Goal: Task Accomplishment & Management: Manage account settings

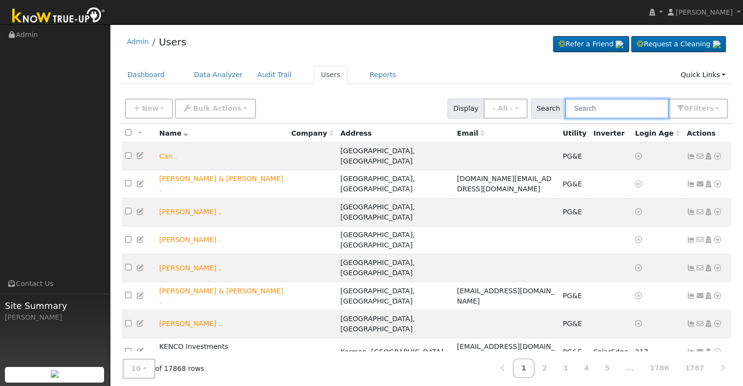
click at [611, 105] on input "text" at bounding box center [617, 109] width 104 height 20
paste input "[PERSON_NAME]"
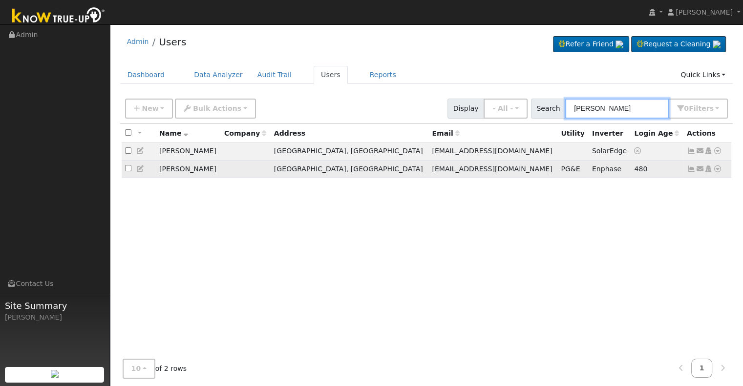
type input "[PERSON_NAME]"
click at [561, 171] on span "PG&E" at bounding box center [570, 169] width 19 height 8
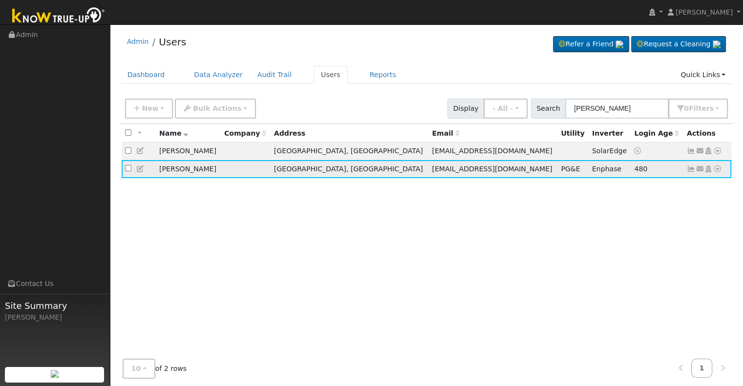
click at [690, 169] on icon at bounding box center [691, 169] width 9 height 7
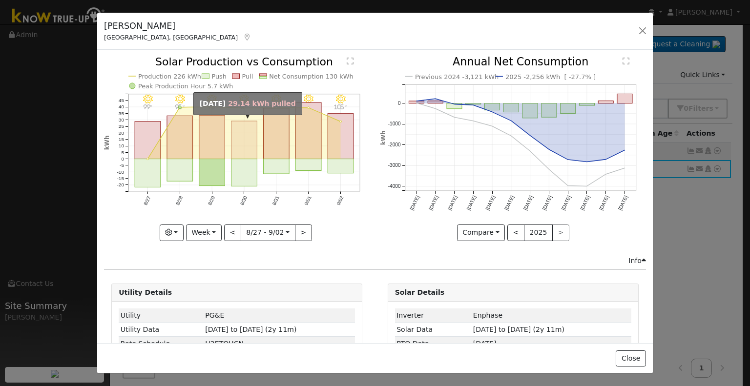
click at [243, 142] on rect "onclick=""" at bounding box center [245, 140] width 26 height 38
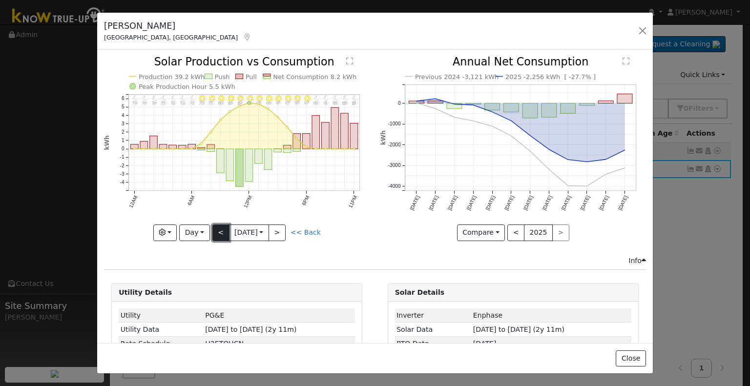
click at [225, 228] on button "<" at bounding box center [220, 233] width 17 height 17
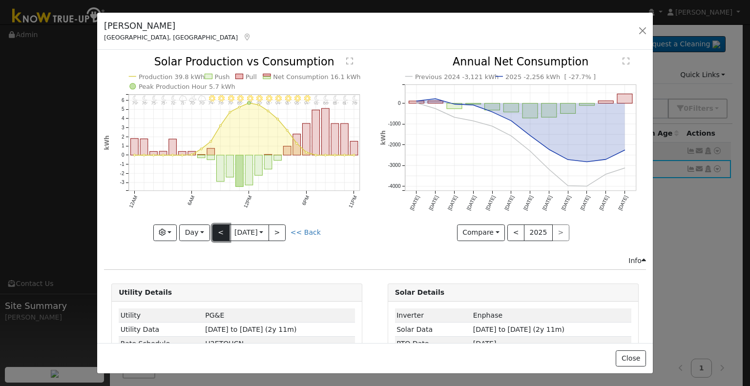
click at [225, 228] on button "<" at bounding box center [220, 233] width 17 height 17
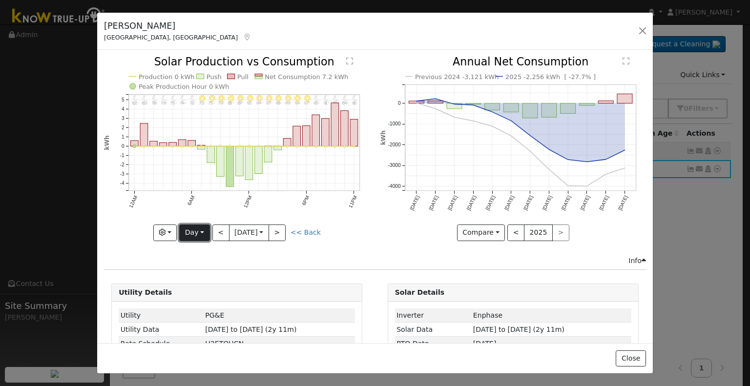
click at [185, 235] on button "Day" at bounding box center [194, 233] width 30 height 17
click at [199, 277] on link "Month" at bounding box center [214, 280] width 68 height 14
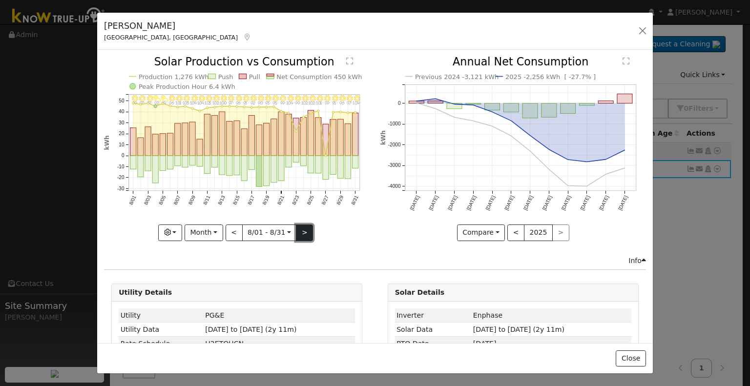
click at [305, 229] on button ">" at bounding box center [304, 233] width 17 height 17
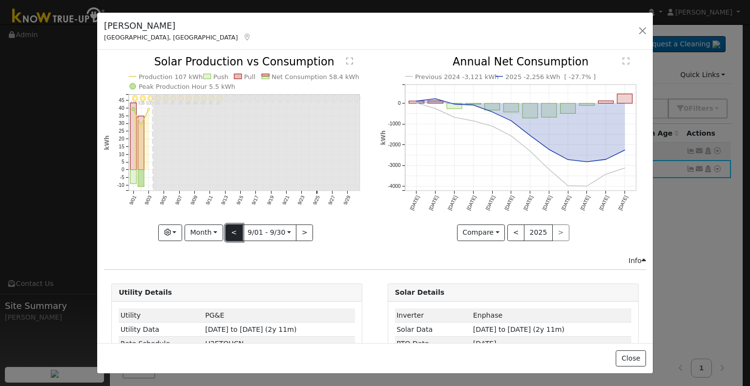
click at [232, 234] on button "<" at bounding box center [234, 233] width 17 height 17
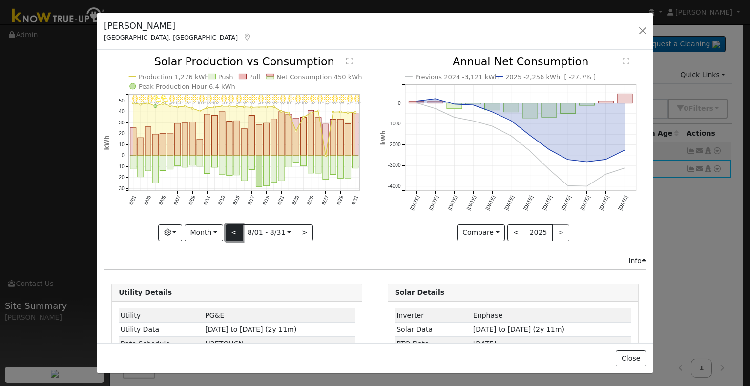
click at [232, 234] on button "<" at bounding box center [234, 233] width 17 height 17
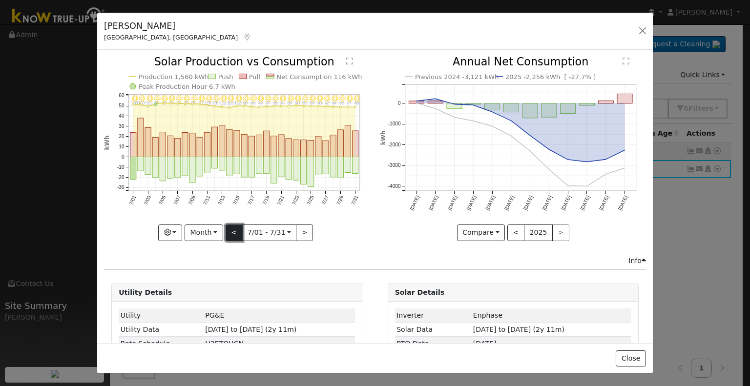
click at [232, 234] on button "<" at bounding box center [234, 233] width 17 height 17
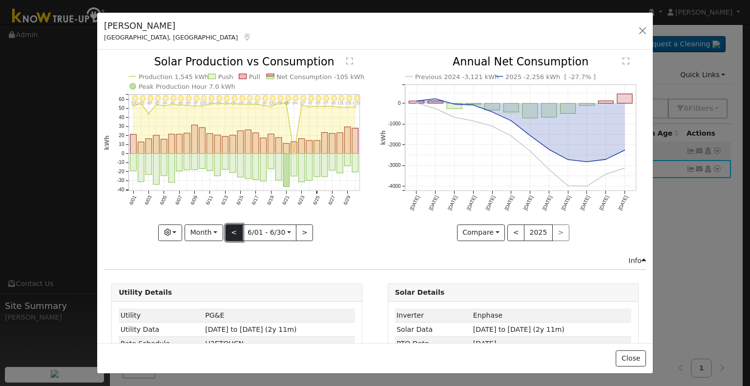
click at [232, 234] on button "<" at bounding box center [234, 233] width 17 height 17
type input "[DATE]"
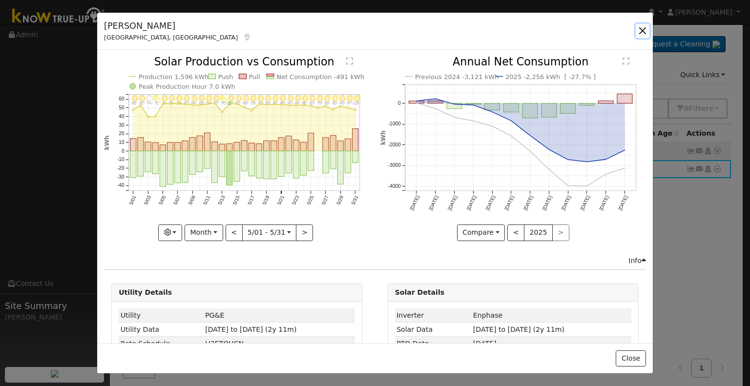
click at [639, 29] on button "button" at bounding box center [643, 31] width 14 height 14
